Goal: Transaction & Acquisition: Book appointment/travel/reservation

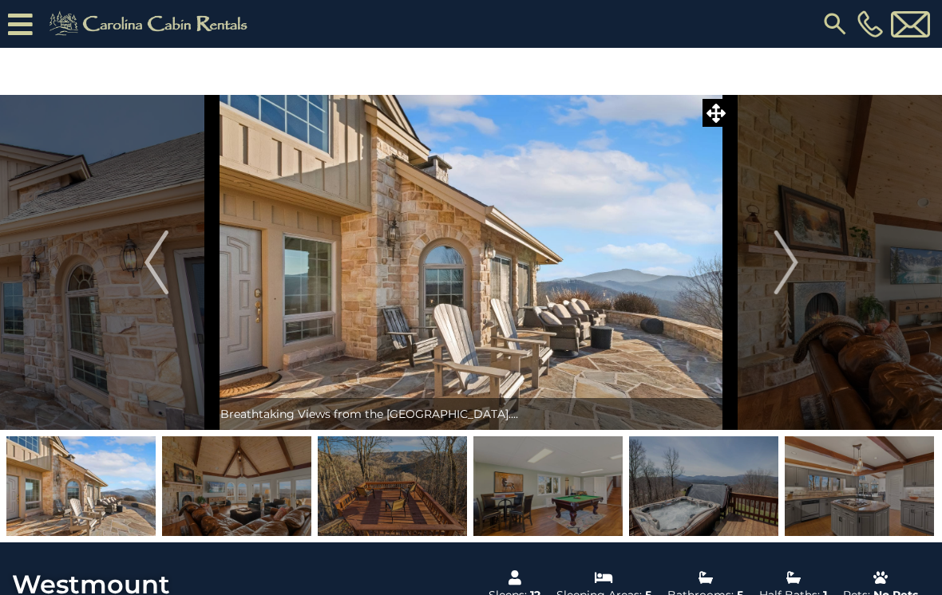
click at [797, 255] on img "Next" at bounding box center [785, 263] width 24 height 64
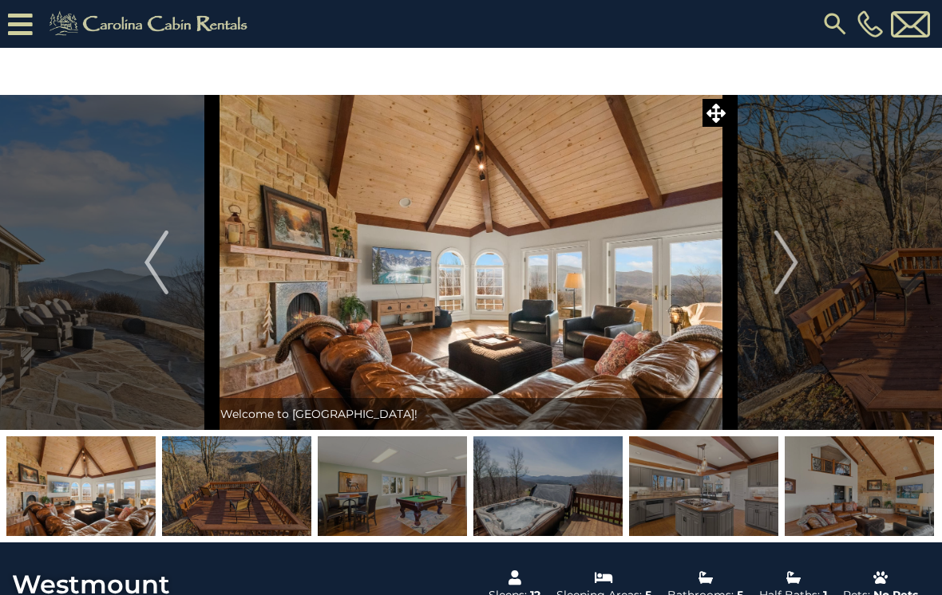
click at [790, 270] on img "Next" at bounding box center [785, 263] width 24 height 64
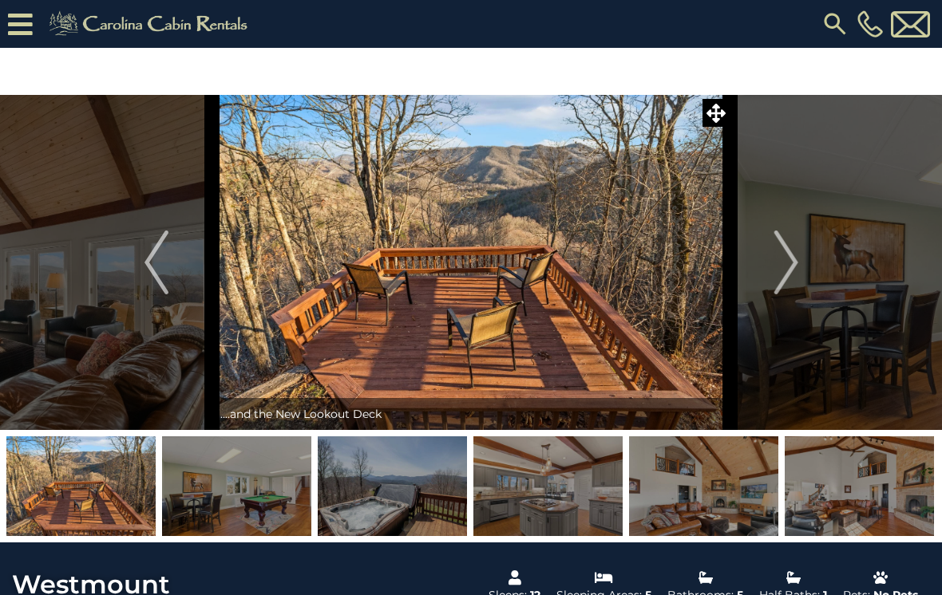
click at [800, 275] on button "Next" at bounding box center [786, 262] width 112 height 335
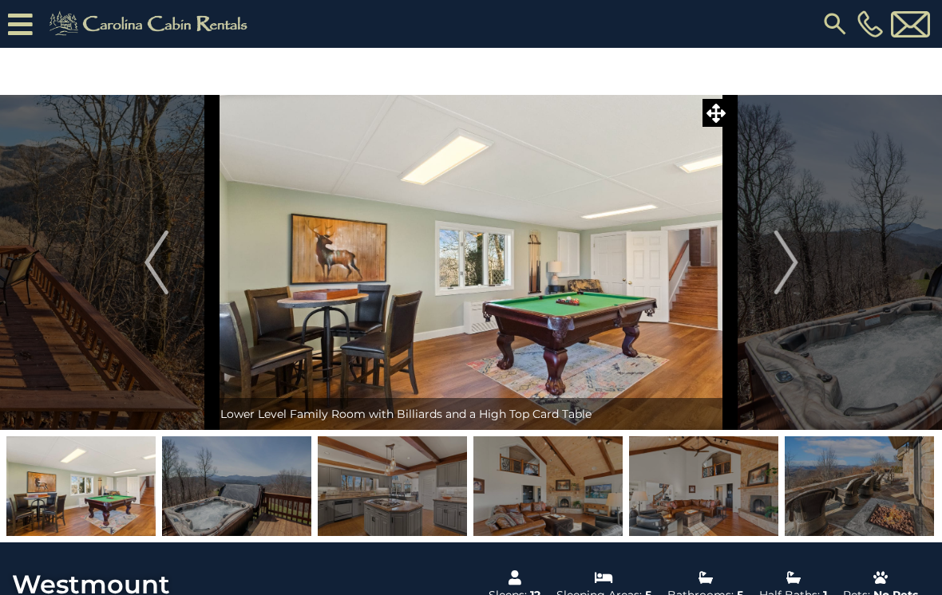
click at [805, 276] on button "Next" at bounding box center [786, 262] width 112 height 335
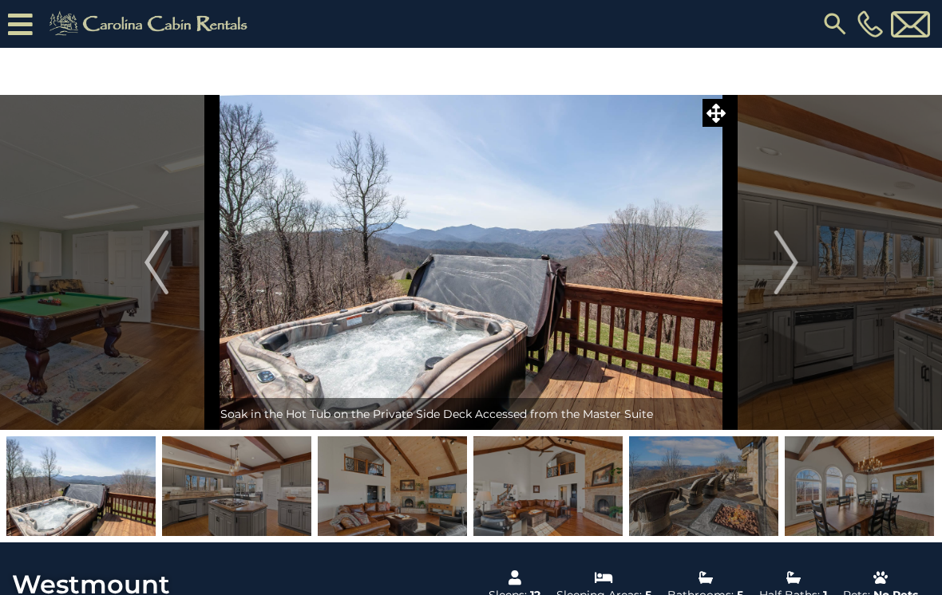
click at [793, 265] on img "Next" at bounding box center [785, 263] width 24 height 64
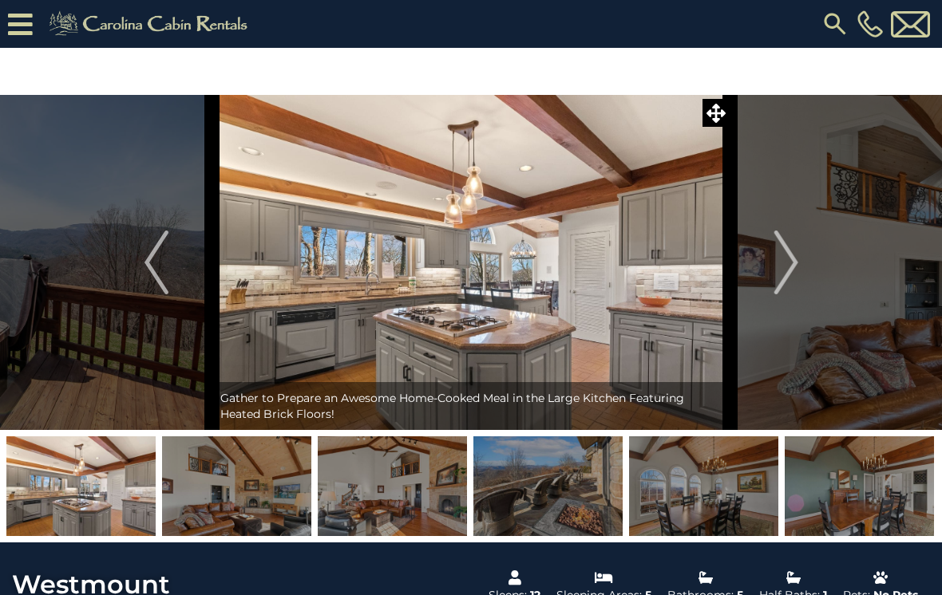
click at [799, 275] on button "Next" at bounding box center [786, 262] width 112 height 335
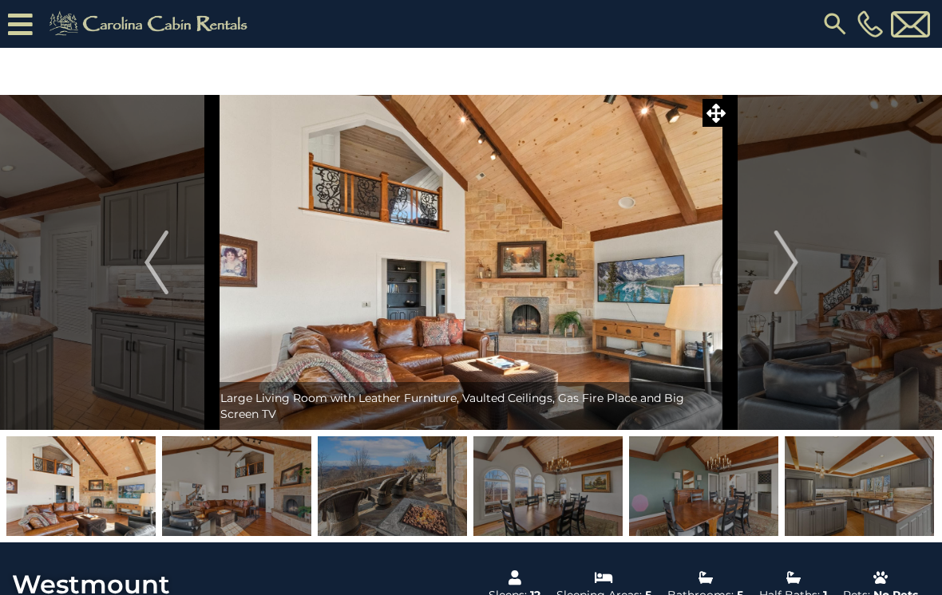
click at [800, 279] on button "Next" at bounding box center [786, 262] width 112 height 335
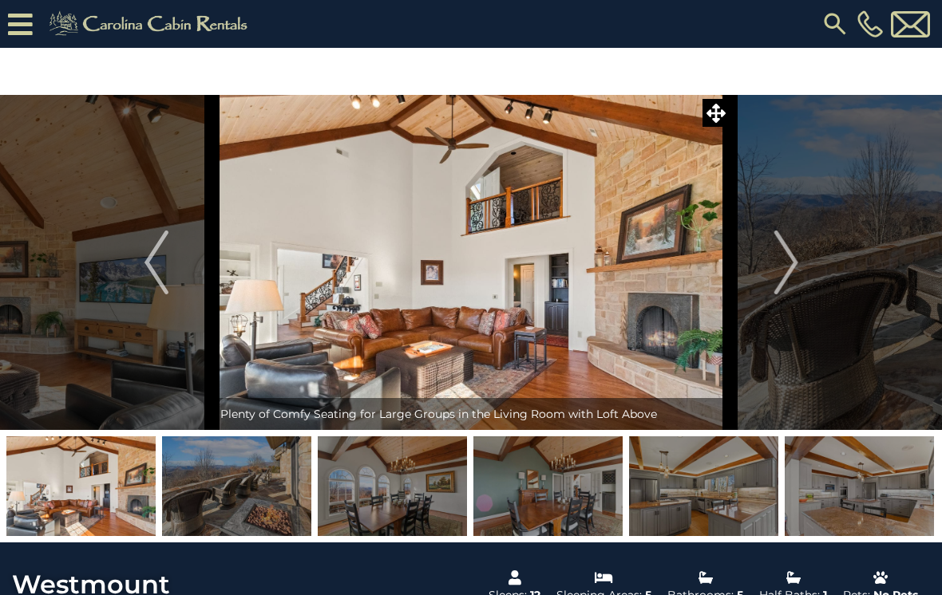
click at [796, 281] on img "Next" at bounding box center [785, 263] width 24 height 64
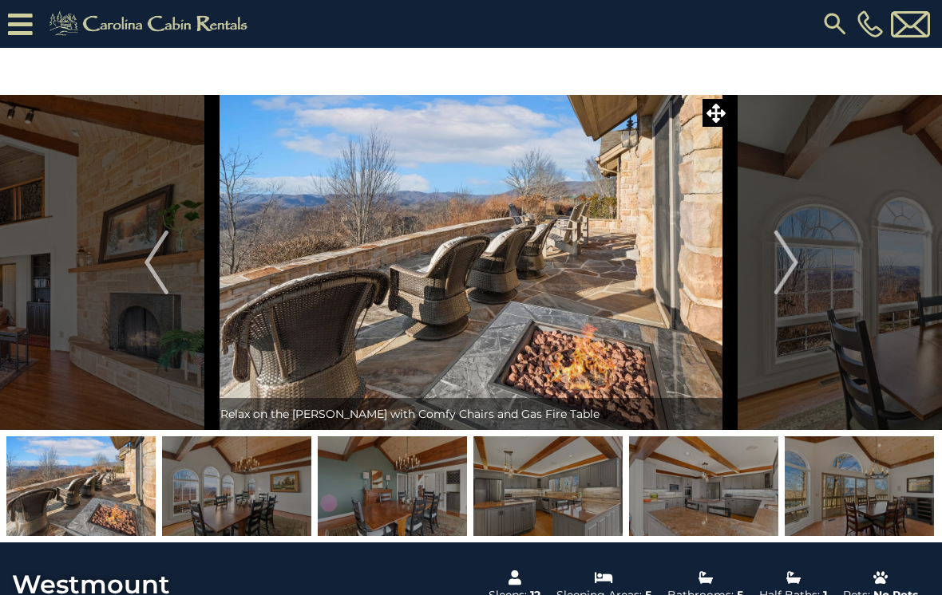
click at [800, 278] on button "Next" at bounding box center [786, 262] width 112 height 335
